Goal: Task Accomplishment & Management: Manage account settings

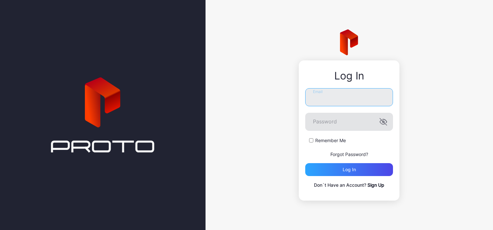
type input "**********"
click at [385, 122] on icon "button" at bounding box center [384, 122] width 8 height 8
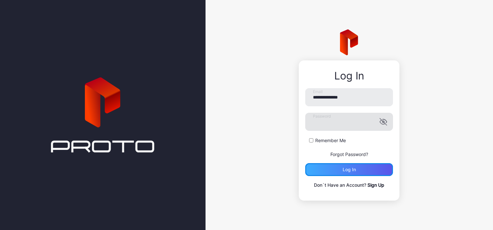
click at [362, 167] on div "Log in" at bounding box center [349, 169] width 88 height 13
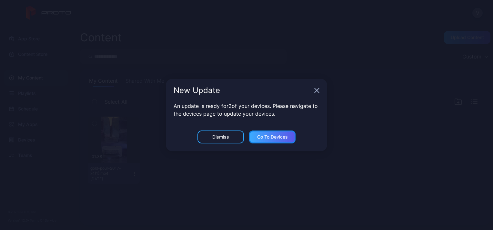
click at [272, 136] on div "Go to devices" at bounding box center [272, 136] width 31 height 5
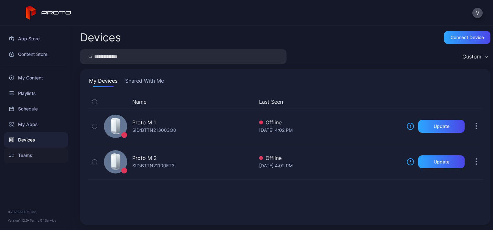
click at [32, 155] on div "Teams" at bounding box center [36, 155] width 64 height 15
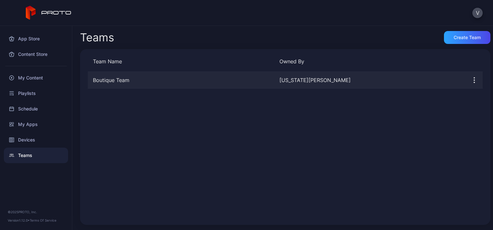
click at [110, 80] on div "Boutique Team" at bounding box center [181, 80] width 187 height 8
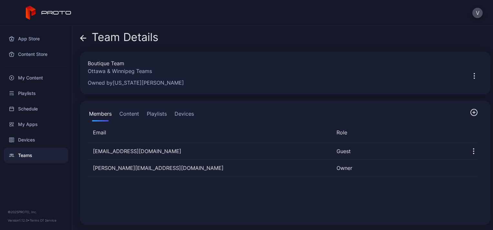
click at [470, 112] on icon "button" at bounding box center [474, 112] width 8 height 8
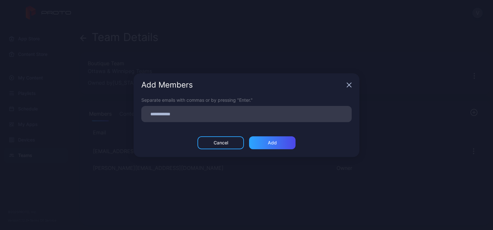
click at [209, 112] on input at bounding box center [246, 114] width 203 height 8
type input "**********"
click at [278, 145] on div "Add" at bounding box center [272, 142] width 46 height 13
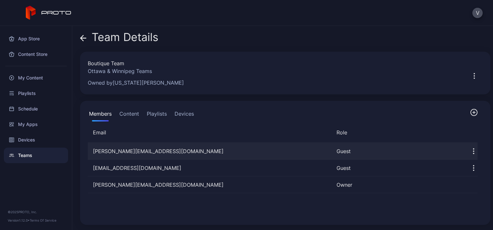
click at [470, 149] on icon "button" at bounding box center [474, 151] width 8 height 8
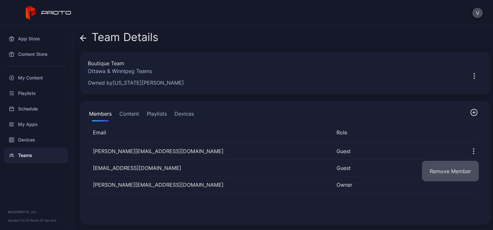
click at [454, 171] on button "Remove Member" at bounding box center [450, 171] width 57 height 21
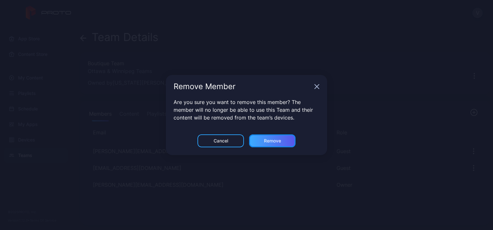
click at [259, 141] on div "Remove" at bounding box center [272, 140] width 46 height 13
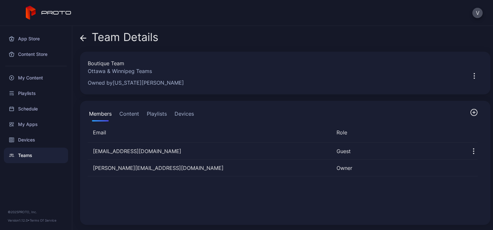
click at [473, 112] on icon "button" at bounding box center [474, 112] width 3 height 0
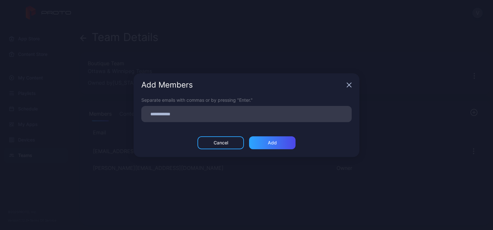
click at [171, 116] on input at bounding box center [246, 114] width 203 height 8
type input "**********"
click at [280, 141] on div "Add" at bounding box center [272, 142] width 46 height 13
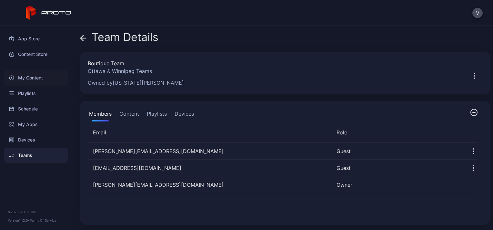
click at [26, 80] on div "My Content" at bounding box center [36, 77] width 64 height 15
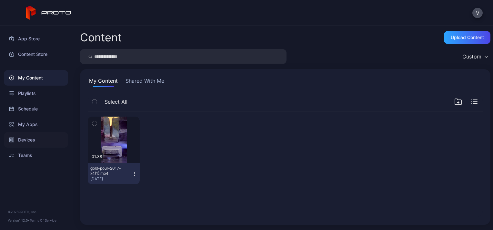
click at [30, 137] on div "Devices" at bounding box center [36, 139] width 64 height 15
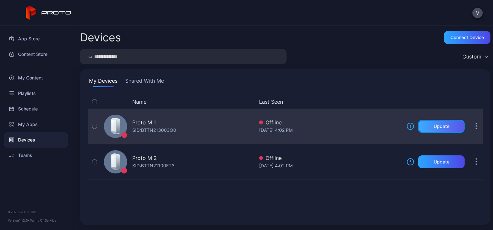
click at [440, 129] on div "Update" at bounding box center [441, 126] width 46 height 13
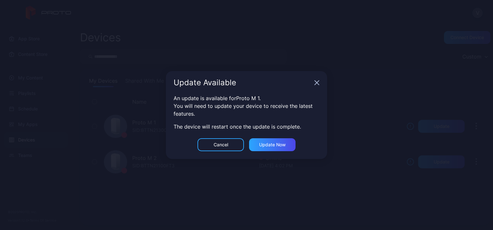
click at [319, 81] on icon "button" at bounding box center [317, 83] width 4 height 4
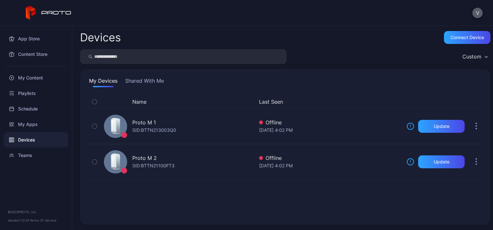
click at [479, 13] on button "V" at bounding box center [478, 13] width 10 height 10
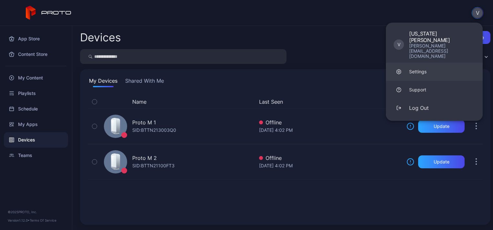
click at [431, 63] on link "Settings" at bounding box center [434, 72] width 97 height 18
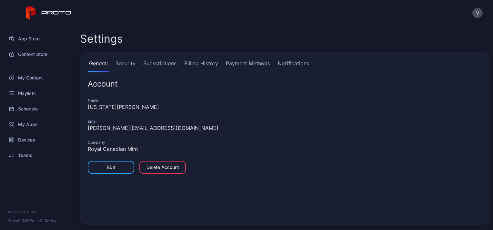
click at [129, 63] on link "Security" at bounding box center [125, 65] width 23 height 13
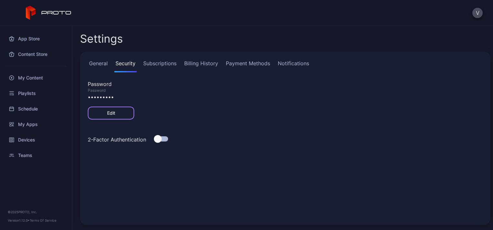
click at [113, 110] on div "Edit" at bounding box center [111, 112] width 8 height 5
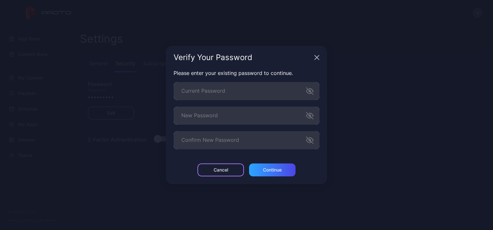
click at [211, 172] on div "Cancel" at bounding box center [221, 169] width 46 height 13
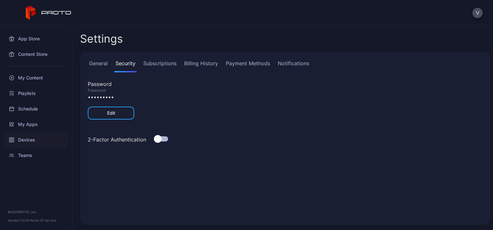
click at [30, 143] on div "Devices" at bounding box center [36, 139] width 64 height 15
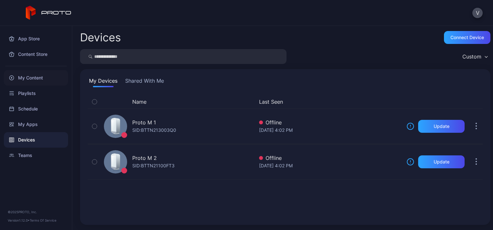
click at [39, 77] on div "My Content" at bounding box center [36, 77] width 64 height 15
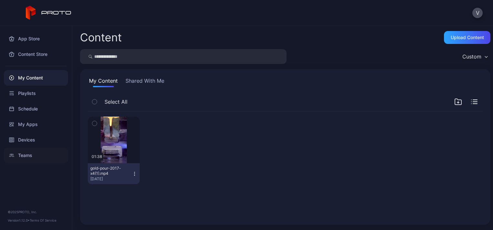
click at [24, 155] on div "Teams" at bounding box center [36, 155] width 64 height 15
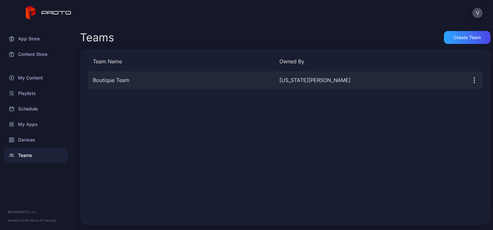
click at [112, 81] on div "Boutique Team" at bounding box center [181, 80] width 187 height 8
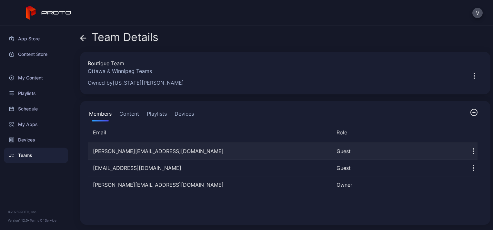
click at [470, 152] on icon "button" at bounding box center [474, 151] width 8 height 8
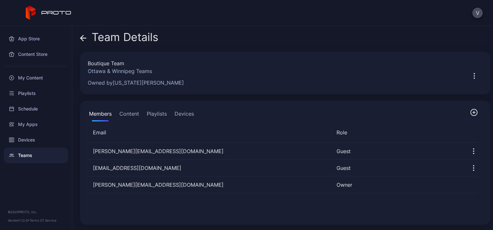
click at [216, 206] on div "heminger@mint.ca Guest conan@mint.ca Guest gaffney@mint.ca Owner" at bounding box center [283, 180] width 400 height 85
click at [32, 138] on div "Devices" at bounding box center [36, 139] width 64 height 15
